Goal: Information Seeking & Learning: Learn about a topic

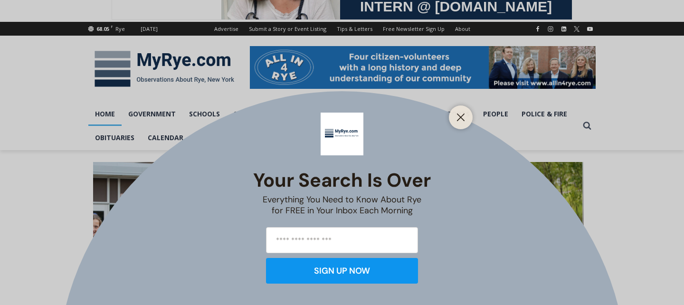
scroll to position [106, 0]
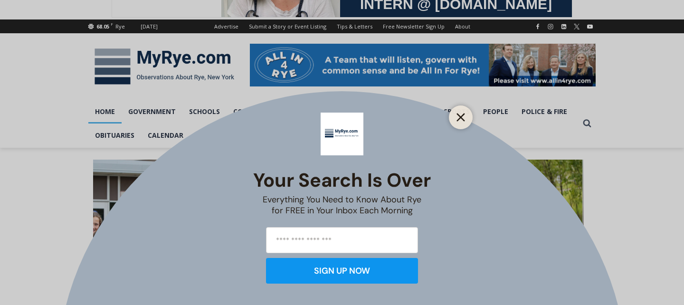
click at [462, 119] on line "Close" at bounding box center [460, 117] width 7 height 7
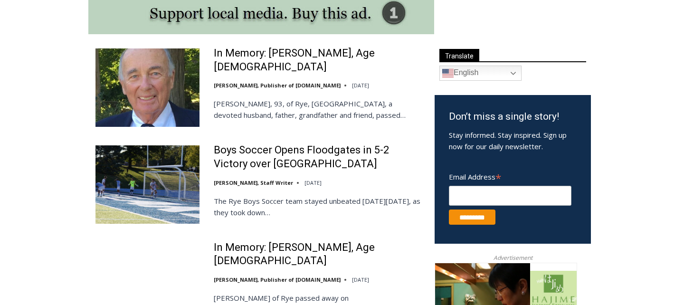
scroll to position [525, 0]
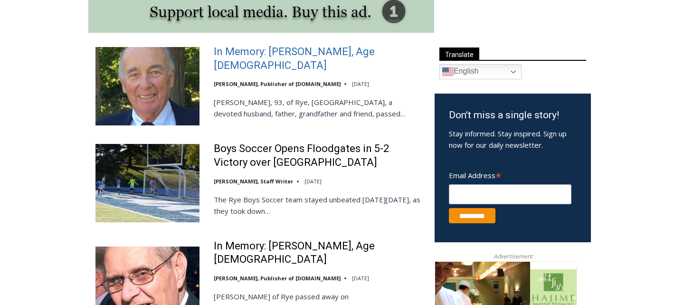
click at [305, 58] on link "In Memory: [PERSON_NAME], Age [DEMOGRAPHIC_DATA]" at bounding box center [318, 58] width 208 height 27
